Goal: Information Seeking & Learning: Learn about a topic

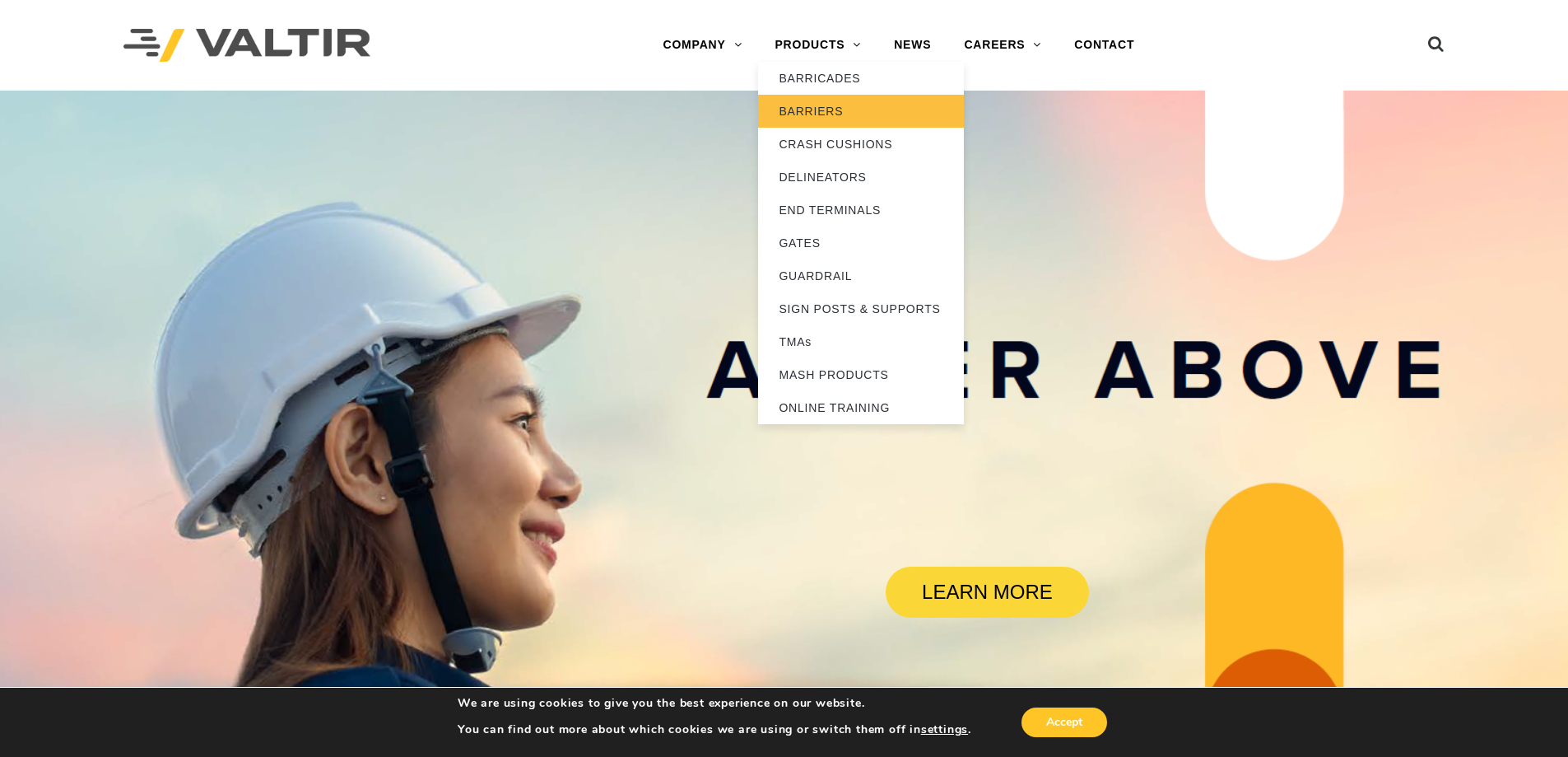
click at [824, 111] on link "BARRIERS" at bounding box center [860, 111] width 206 height 33
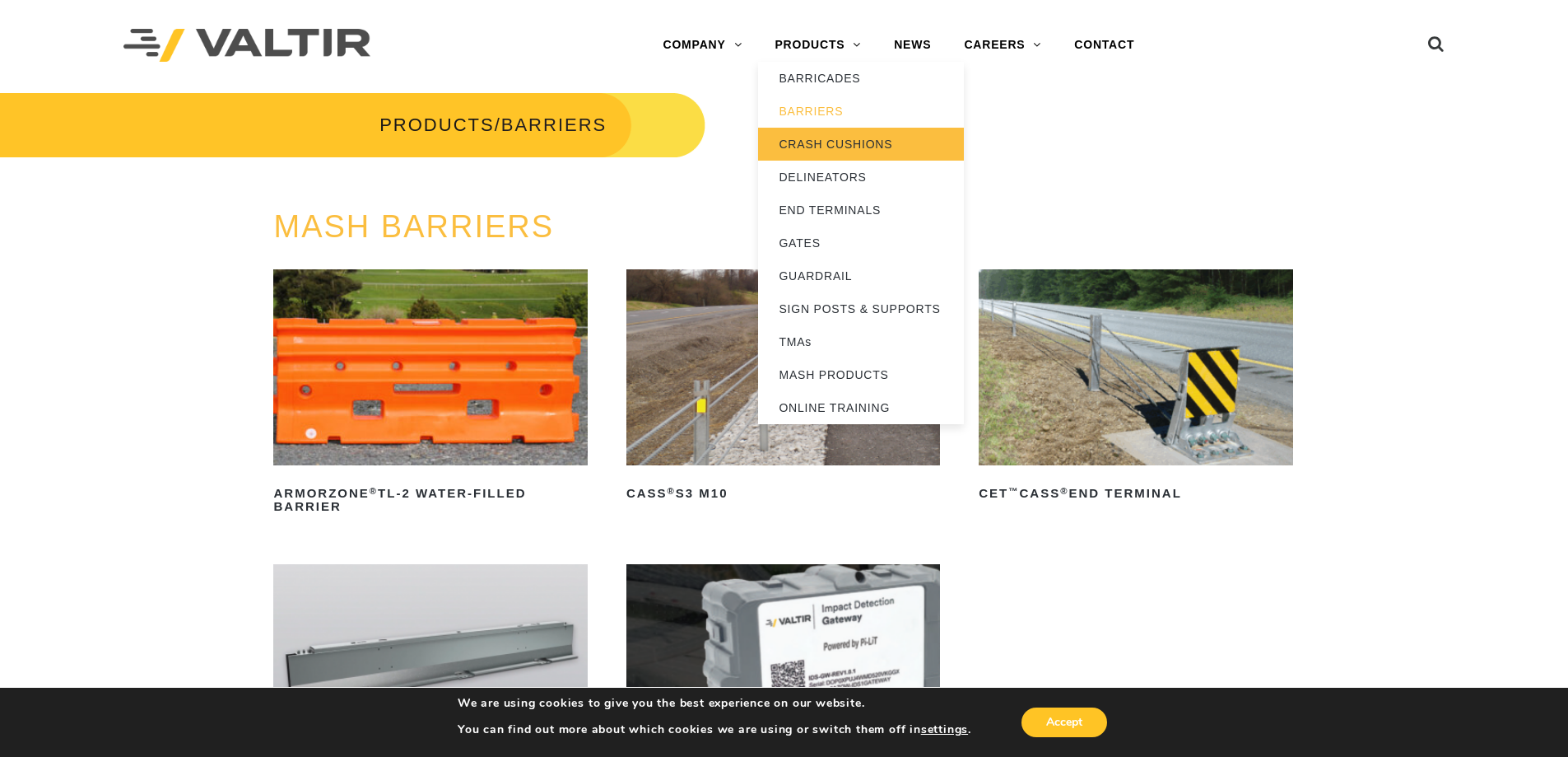
click at [812, 141] on link "CRASH CUSHIONS" at bounding box center [860, 144] width 206 height 33
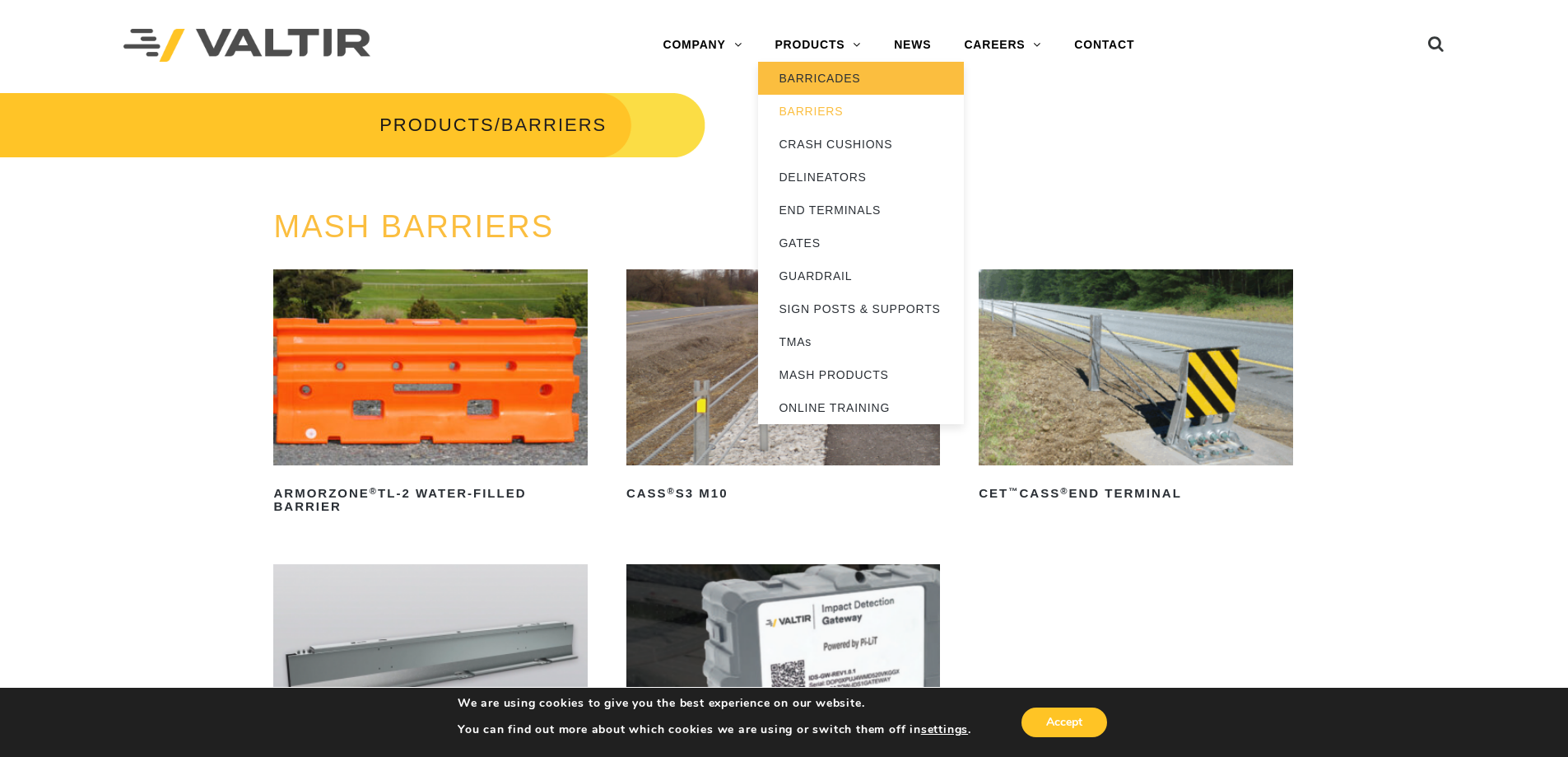
click at [791, 69] on link "BARRICADES" at bounding box center [860, 78] width 206 height 33
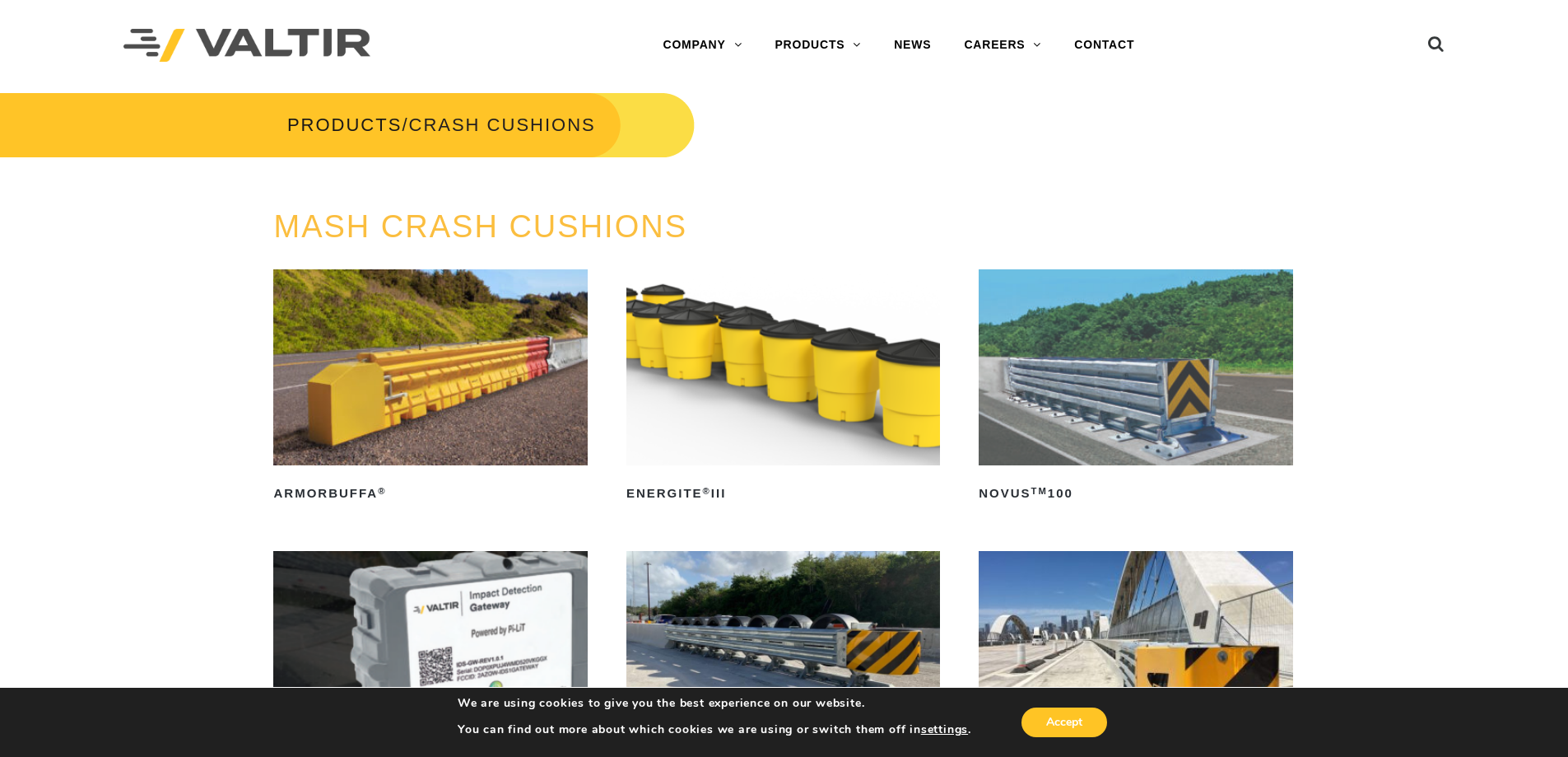
click at [858, 406] on img at bounding box center [783, 367] width 313 height 196
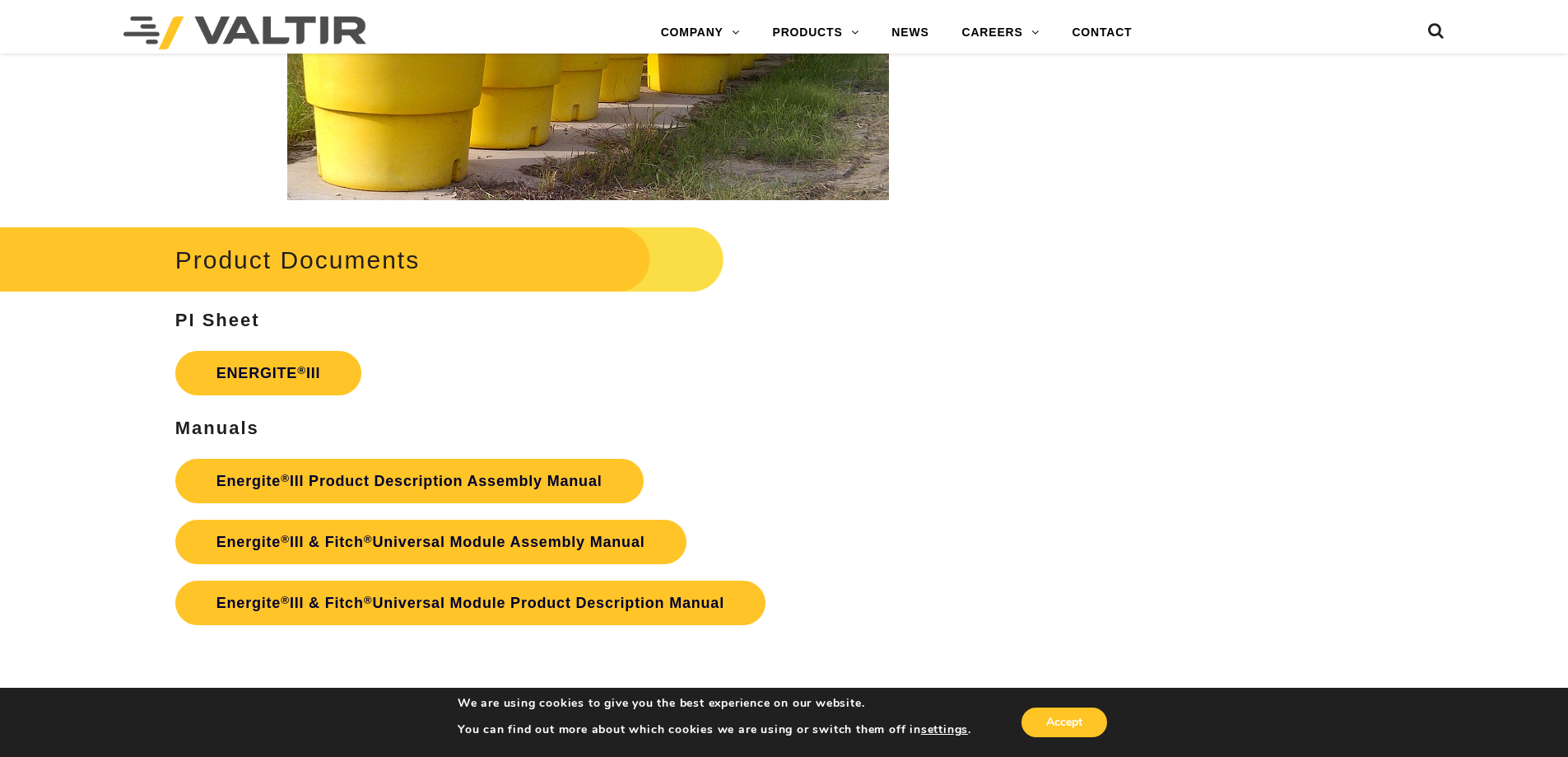
scroll to position [2882, 0]
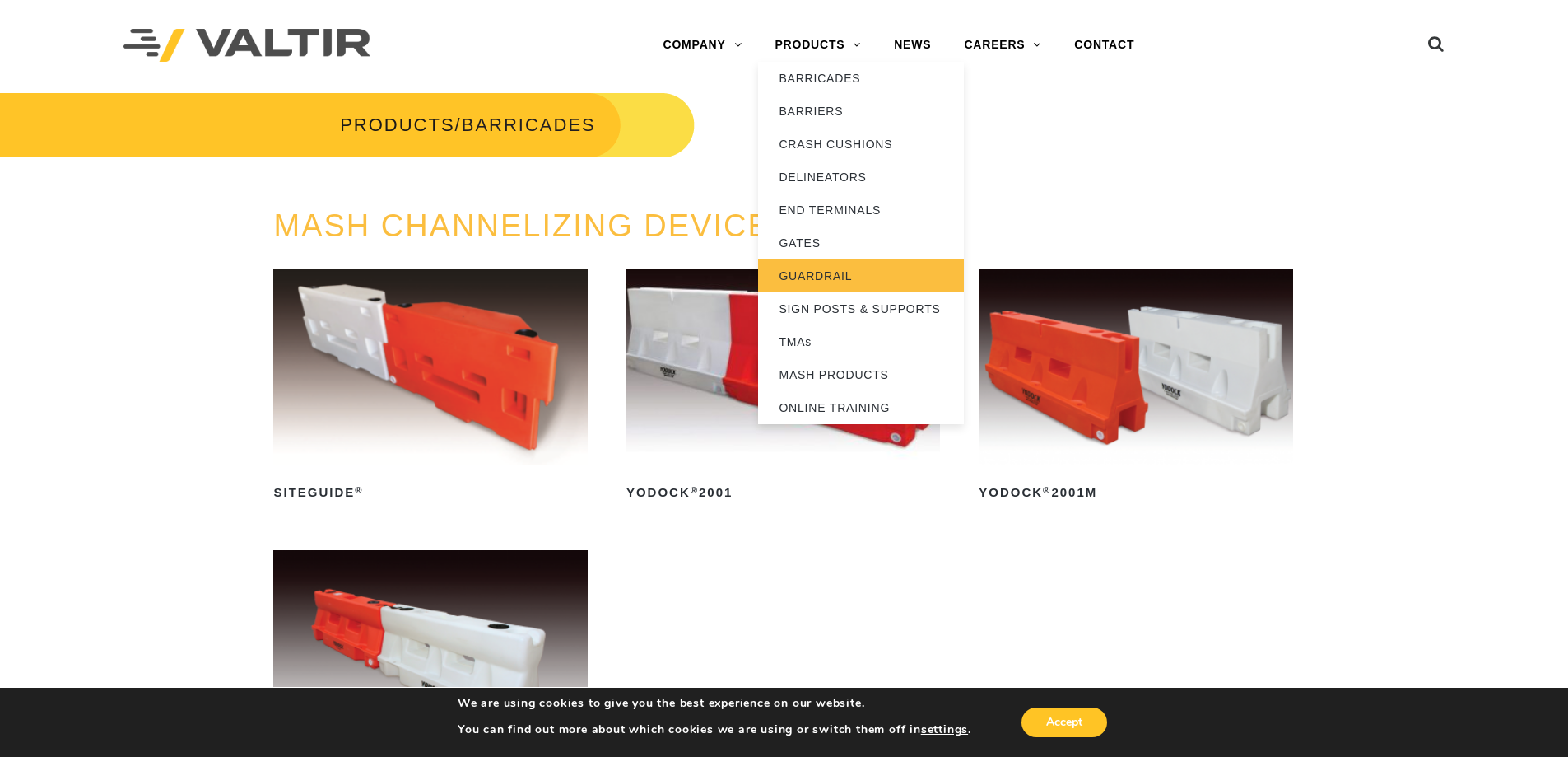
click at [825, 283] on link "GUARDRAIL" at bounding box center [860, 276] width 206 height 33
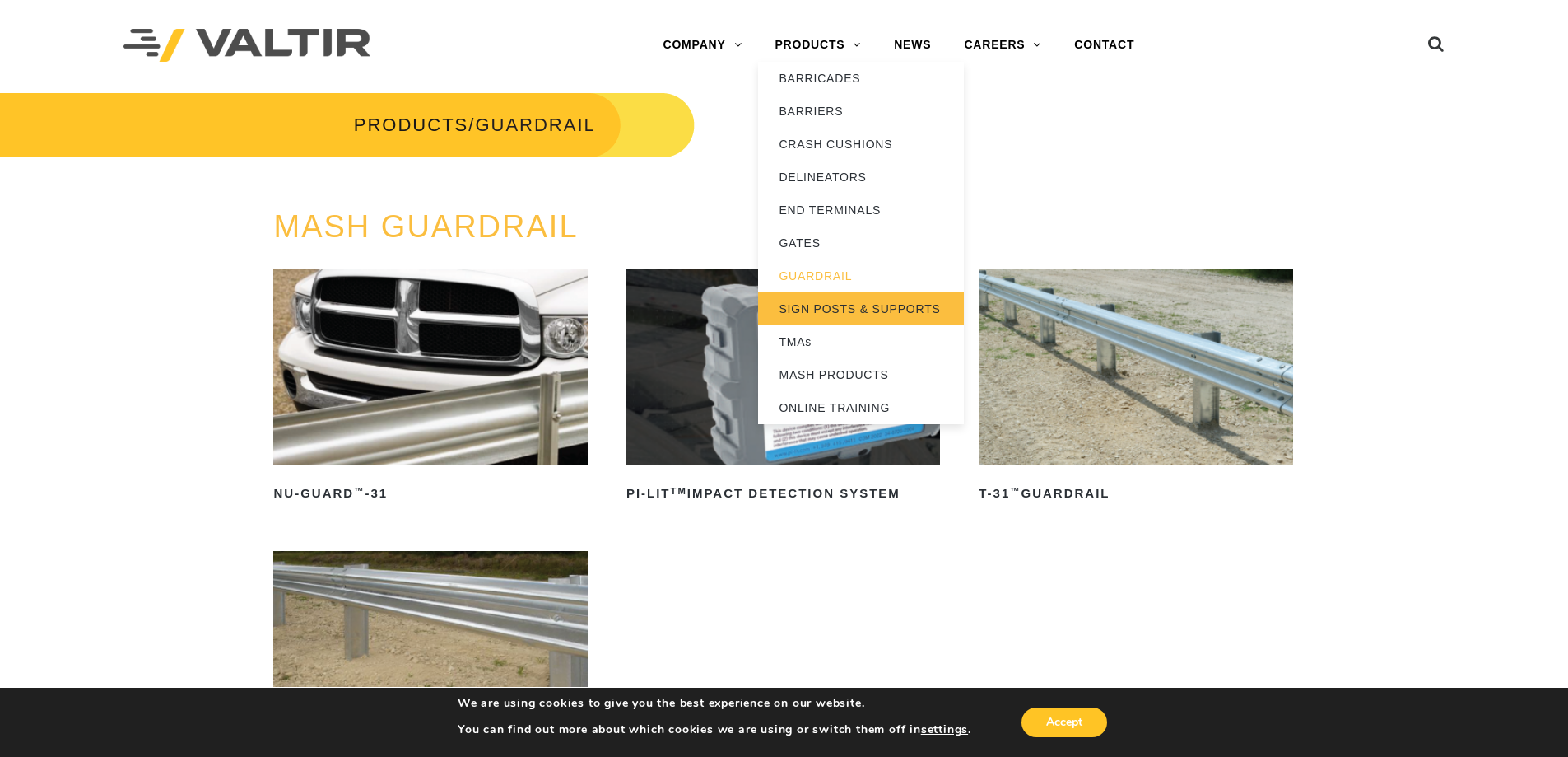
click at [877, 310] on link "SIGN POSTS & SUPPORTS" at bounding box center [860, 309] width 206 height 33
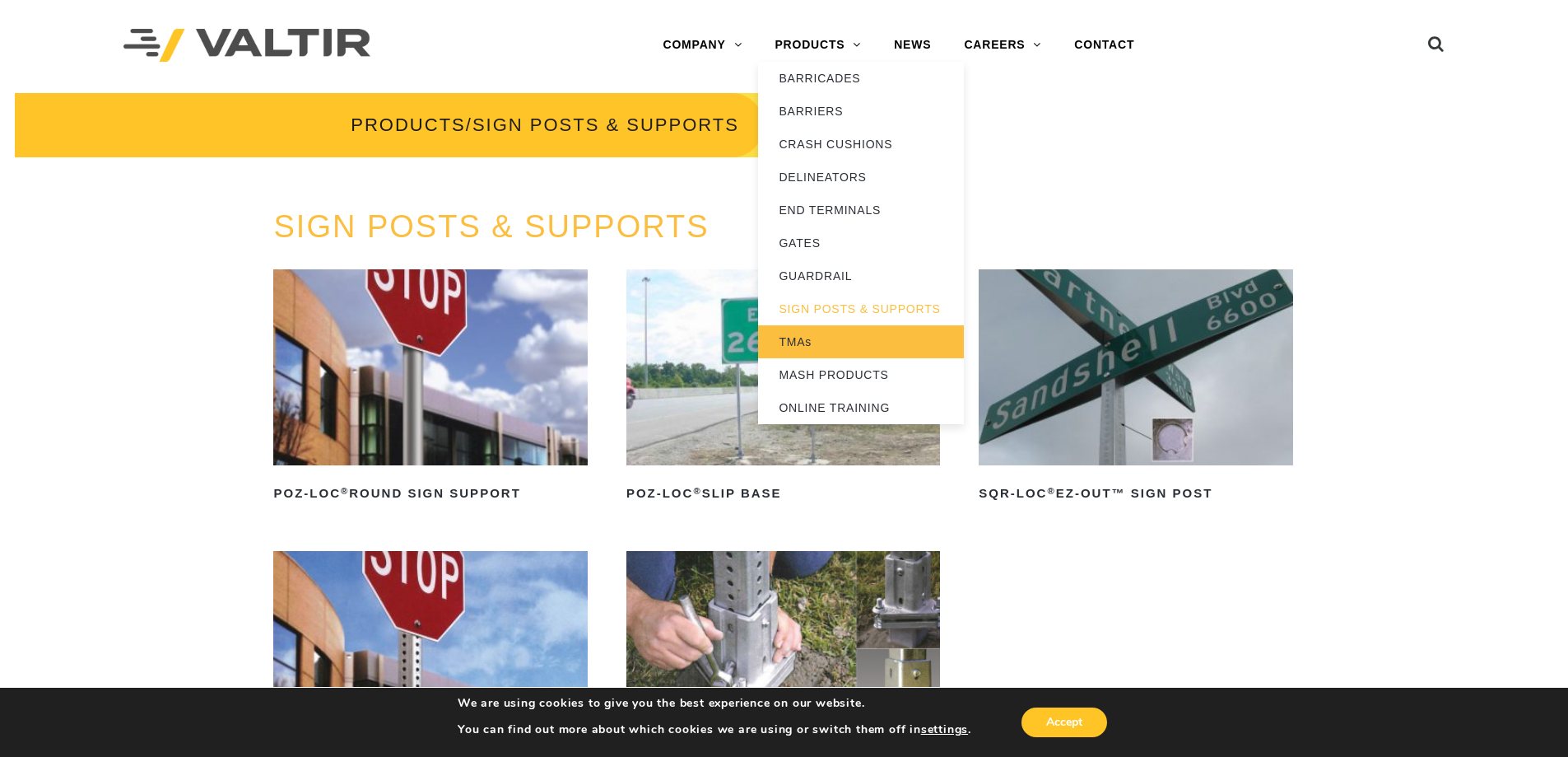
click at [836, 347] on link "TMAs" at bounding box center [860, 341] width 206 height 33
